Goal: Transaction & Acquisition: Obtain resource

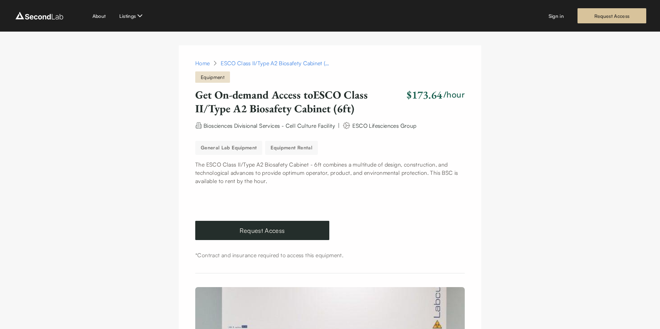
click at [179, 26] on div "About Listings Sign in Request Access" at bounding box center [330, 16] width 660 height 32
click at [170, 23] on div "About Listings Sign in Request Access" at bounding box center [330, 15] width 633 height 15
click at [176, 26] on div "About Listings Sign in Request Access" at bounding box center [330, 16] width 660 height 32
click at [176, 24] on div "About Listings Sign in Request Access" at bounding box center [330, 16] width 660 height 32
click at [175, 23] on div "About Listings Sign in Request Access" at bounding box center [330, 16] width 660 height 32
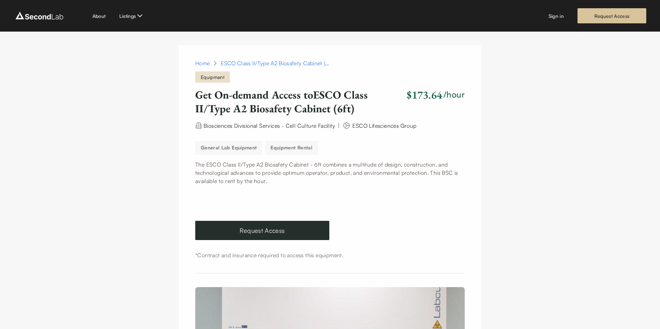
click at [177, 28] on div "About Listings Sign in Request Access" at bounding box center [330, 16] width 660 height 32
click at [228, 82] on span "Equipment" at bounding box center [212, 77] width 35 height 11
